Goal: Find specific page/section

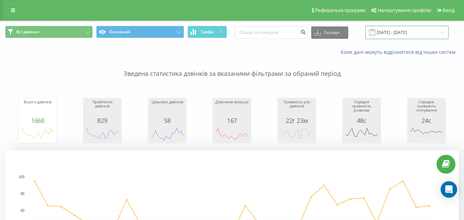
click at [406, 37] on input "08.04.2025 - 08.05.2025" at bounding box center [406, 32] width 83 height 13
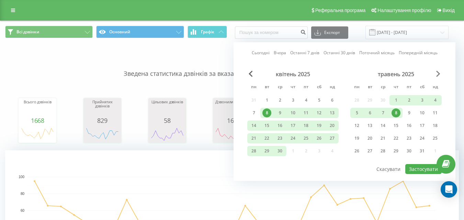
click at [436, 72] on span "Next Month" at bounding box center [438, 74] width 4 height 6
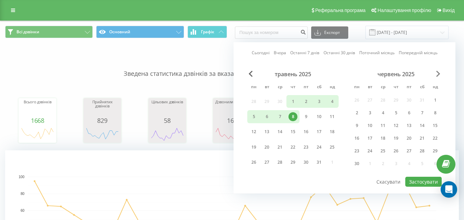
click at [437, 76] on span "Next Month" at bounding box center [438, 74] width 4 height 6
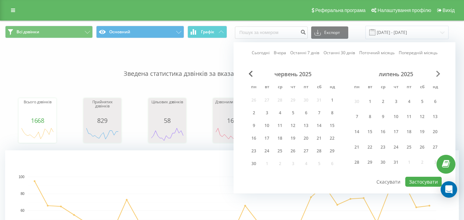
click at [437, 76] on span "Next Month" at bounding box center [438, 74] width 4 height 6
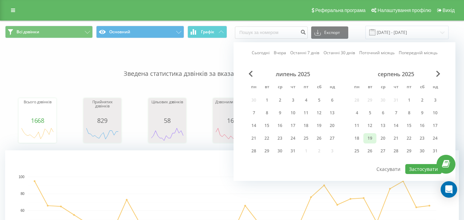
click at [370, 141] on div "19" at bounding box center [369, 138] width 9 height 9
click at [414, 169] on button "Застосувати" at bounding box center [423, 169] width 36 height 10
type input "19.08.2025 - 19.08.2025"
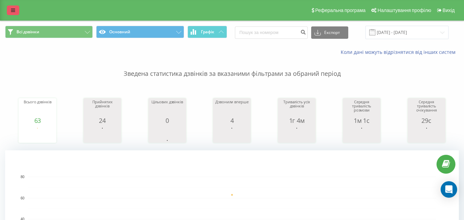
click at [15, 10] on icon at bounding box center [13, 10] width 4 height 5
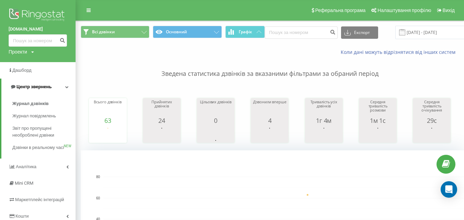
click at [64, 88] on link "Центр звернень" at bounding box center [38, 87] width 74 height 16
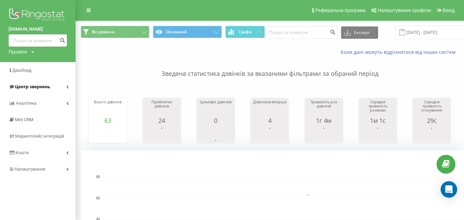
click at [66, 88] on icon at bounding box center [67, 86] width 2 height 3
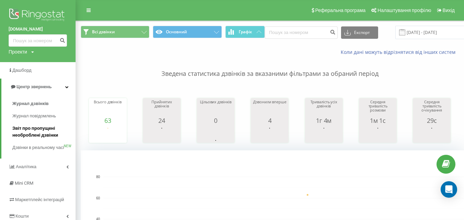
click at [45, 130] on span "Звіт про пропущені необроблені дзвінки" at bounding box center [42, 132] width 60 height 14
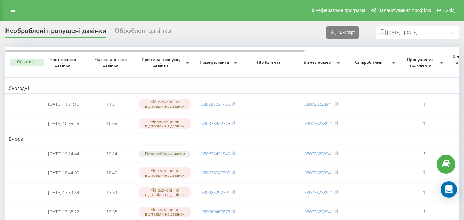
click at [224, 39] on div "Необроблені пропущені дзвінки Оброблені дзвінки Експорт .csv .xlsx [DATE] - [DA…" at bounding box center [231, 32] width 453 height 13
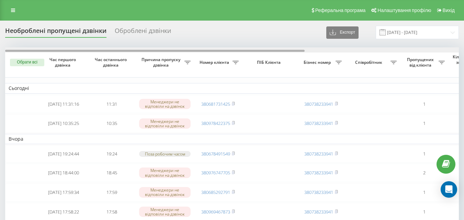
drag, startPoint x: 300, startPoint y: 50, endPoint x: 228, endPoint y: 57, distance: 72.0
